Goal: Task Accomplishment & Management: Use online tool/utility

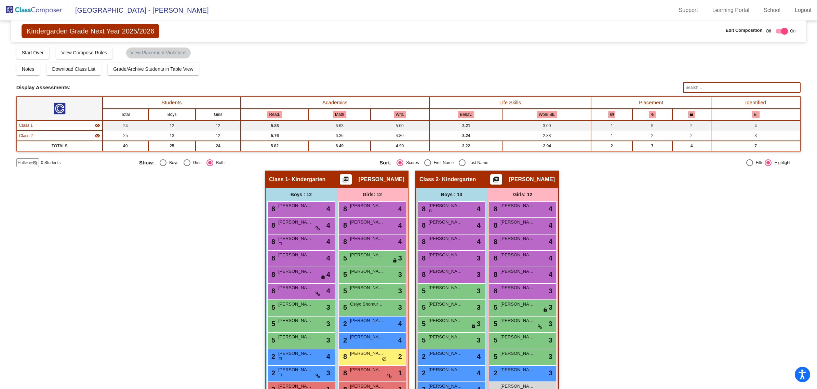
scroll to position [35, 0]
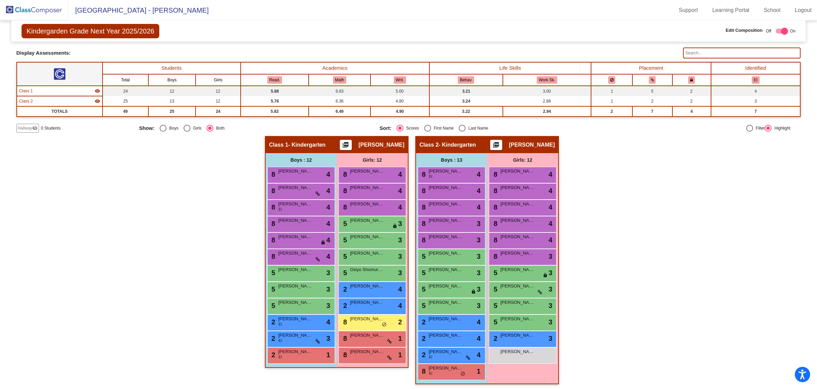
click at [42, 11] on img at bounding box center [34, 10] width 68 height 20
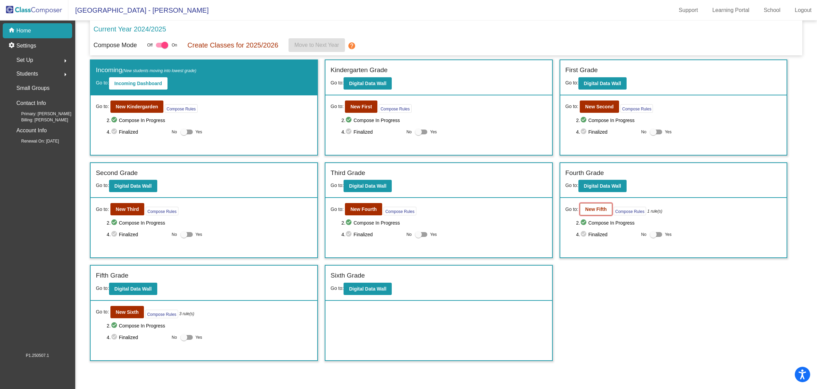
click at [595, 208] on b "New Fifth" at bounding box center [596, 209] width 22 height 5
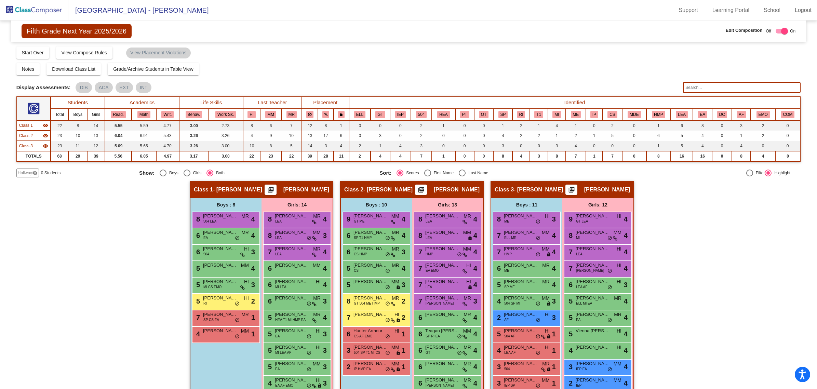
scroll to position [62, 0]
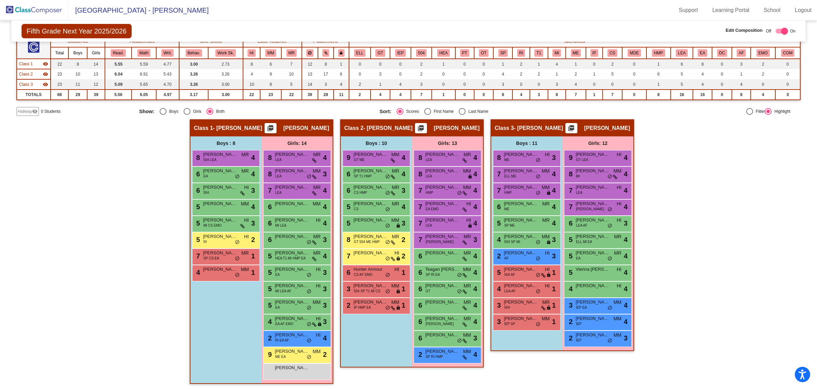
click at [681, 141] on div "Hallway - Hallway Class picture_as_pdf Add Student First Name Last Name Student…" at bounding box center [408, 255] width 785 height 272
click at [0, 0] on div "Boys : 8 8 [PERSON_NAME] [PERSON_NAME] 504 [PERSON_NAME] MR lock do_not_disturb…" at bounding box center [0, 0] width 0 height 0
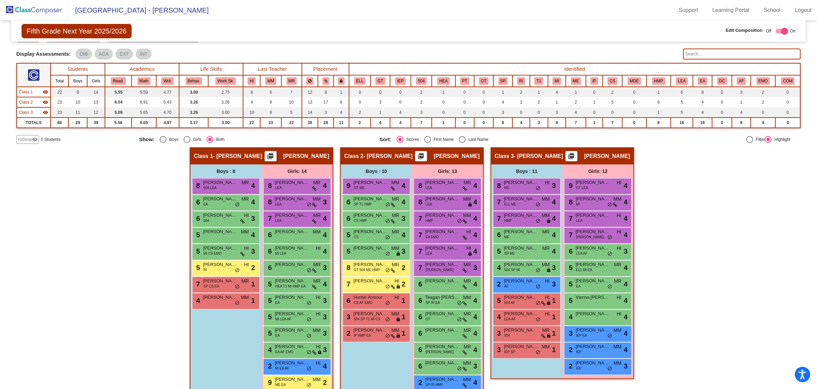
scroll to position [19, 0]
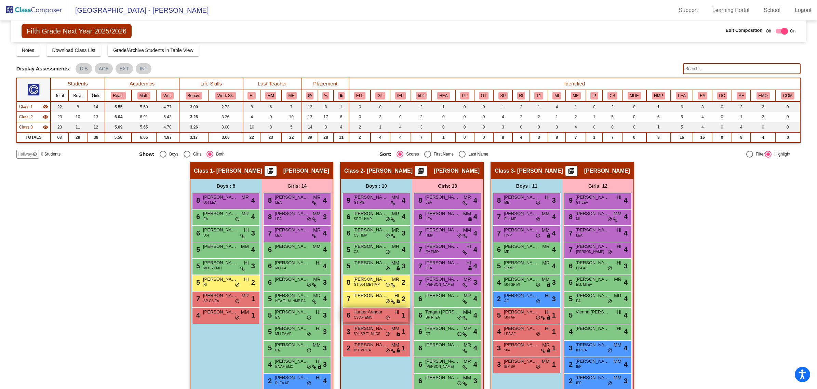
click at [362, 316] on span "CS AF EMO" at bounding box center [363, 317] width 18 height 5
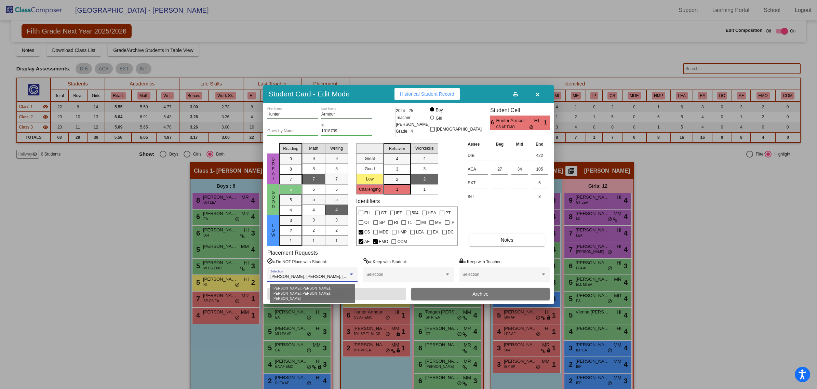
click at [329, 275] on span "[PERSON_NAME], [PERSON_NAME], [PERSON_NAME], [PERSON_NAME], [PERSON_NAME]" at bounding box center [360, 276] width 178 height 5
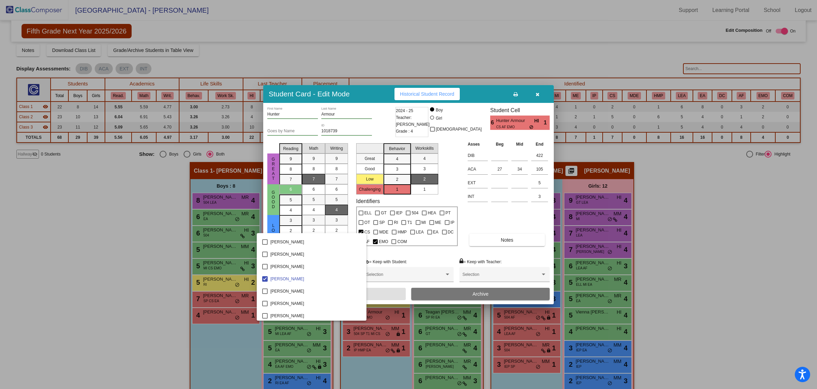
scroll to position [524, 0]
click at [539, 94] on div at bounding box center [408, 194] width 817 height 389
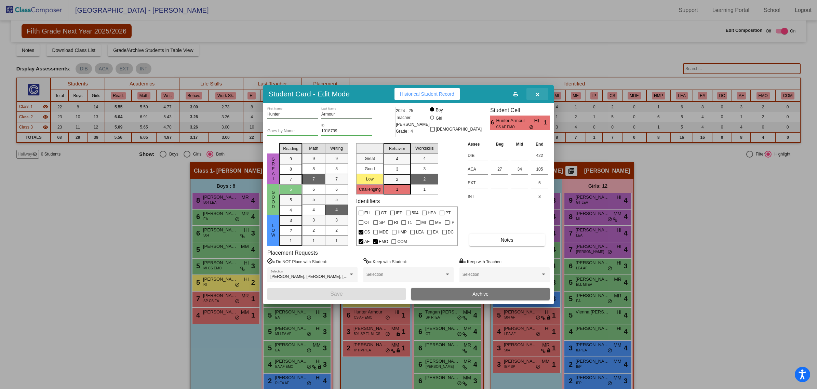
click at [539, 94] on icon "button" at bounding box center [538, 94] width 4 height 5
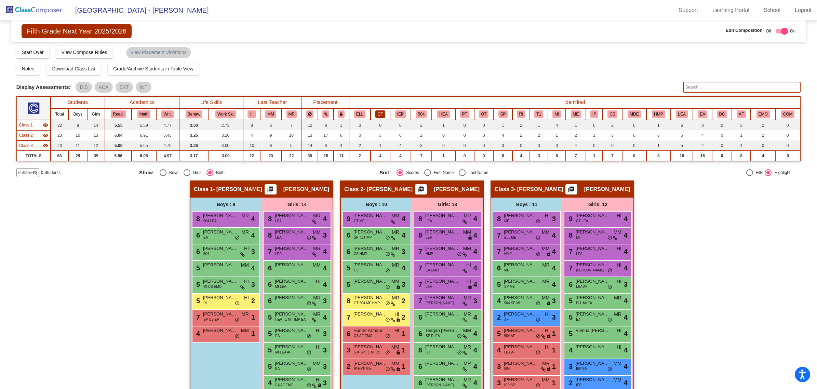
scroll to position [0, 0]
